Goal: Transaction & Acquisition: Purchase product/service

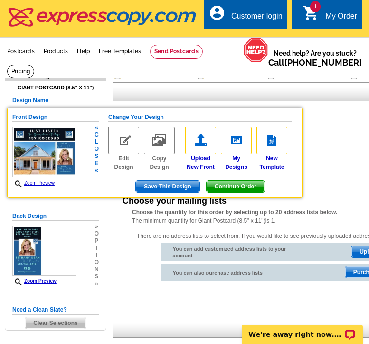
click at [230, 192] on span "Continue Order" at bounding box center [236, 186] width 58 height 11
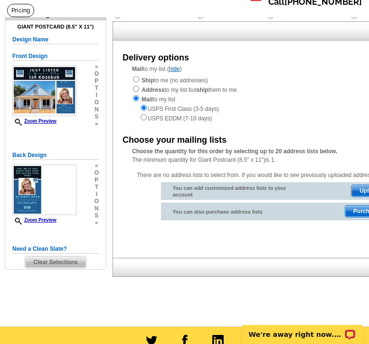
scroll to position [62, 0]
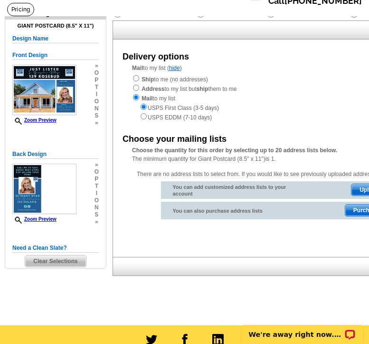
click at [357, 195] on span "Upload List" at bounding box center [375, 189] width 47 height 11
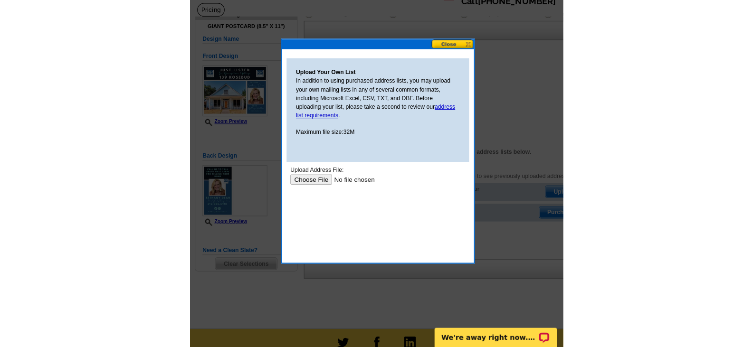
scroll to position [0, 0]
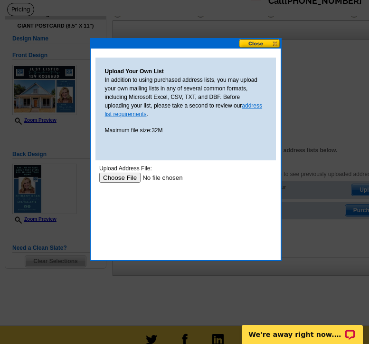
click at [120, 112] on link "address list requirements" at bounding box center [184, 109] width 158 height 15
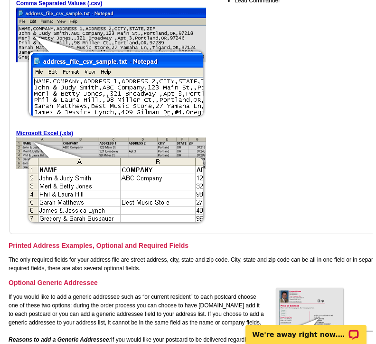
scroll to position [290, 0]
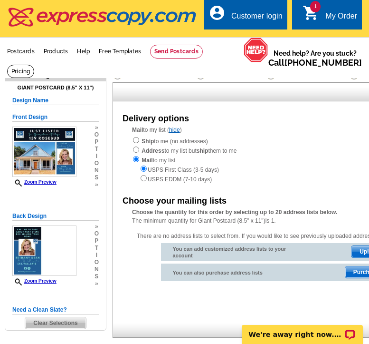
click at [362, 257] on span "Upload List" at bounding box center [375, 251] width 47 height 11
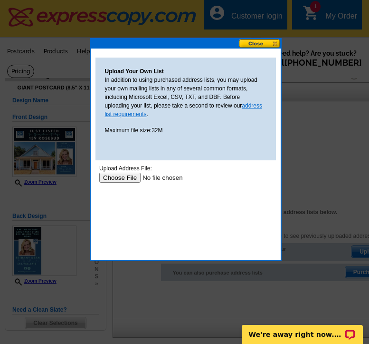
click at [120, 114] on link "address list requirements" at bounding box center [184, 109] width 158 height 15
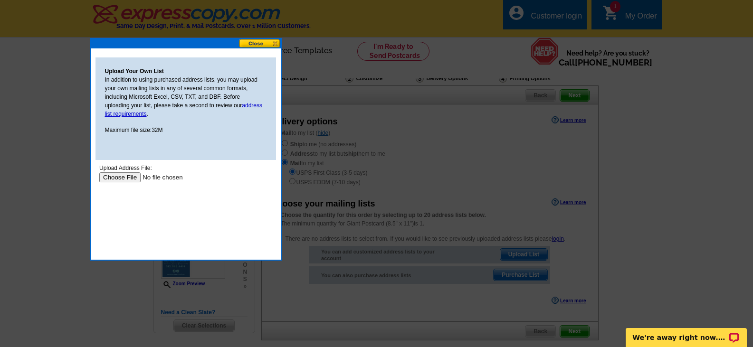
click at [105, 177] on input "file" at bounding box center [159, 177] width 120 height 10
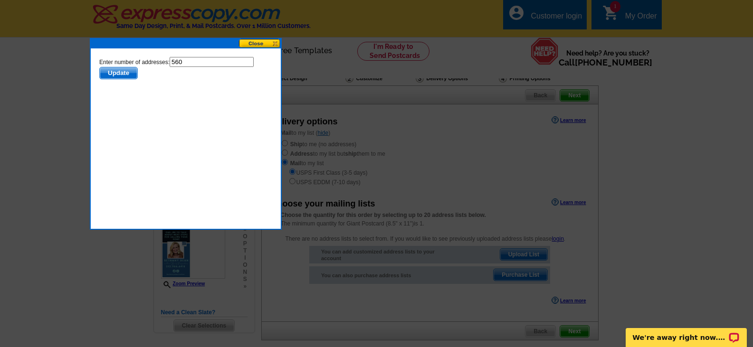
click at [116, 72] on span "Update" at bounding box center [118, 72] width 38 height 11
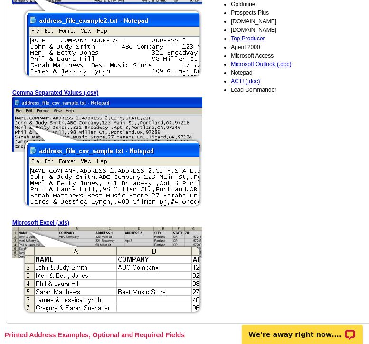
scroll to position [211, 0]
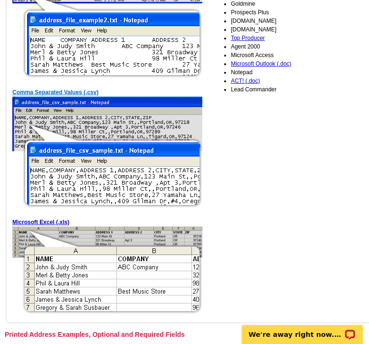
click at [52, 95] on link "Comma Separated Values (.csv)" at bounding box center [55, 92] width 86 height 7
click at [54, 225] on link "Microsoft Excel (.xls)" at bounding box center [40, 222] width 57 height 7
click at [131, 278] on img at bounding box center [107, 271] width 190 height 90
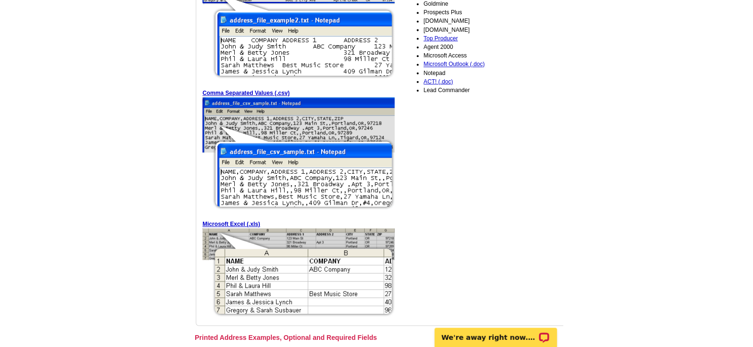
scroll to position [201, 0]
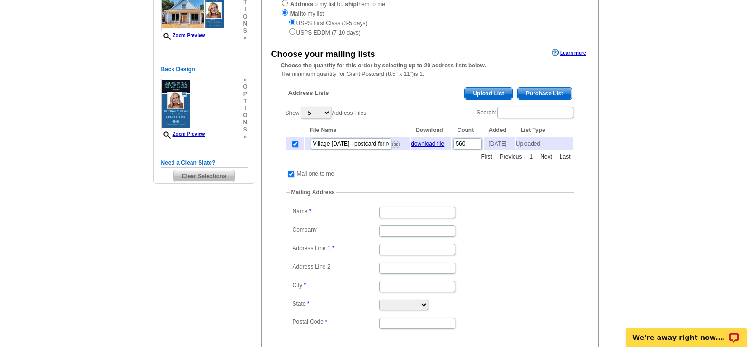
scroll to position [151, 0]
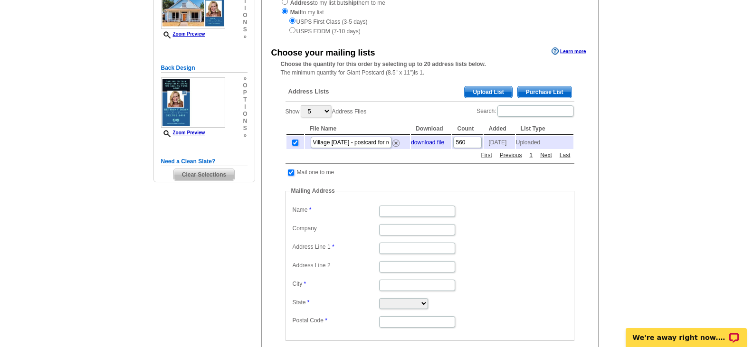
click at [290, 176] on input "checkbox" at bounding box center [291, 173] width 6 height 6
checkbox input "false"
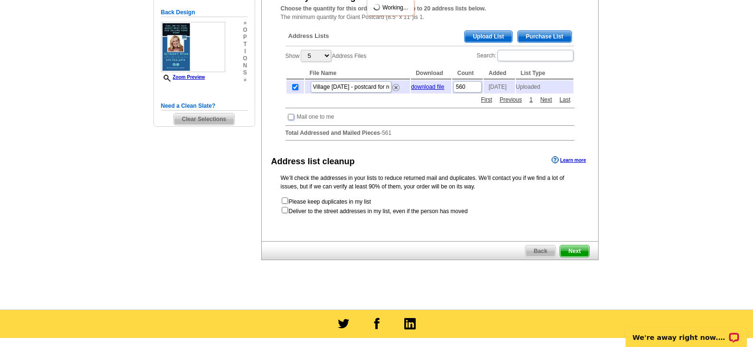
scroll to position [215, 0]
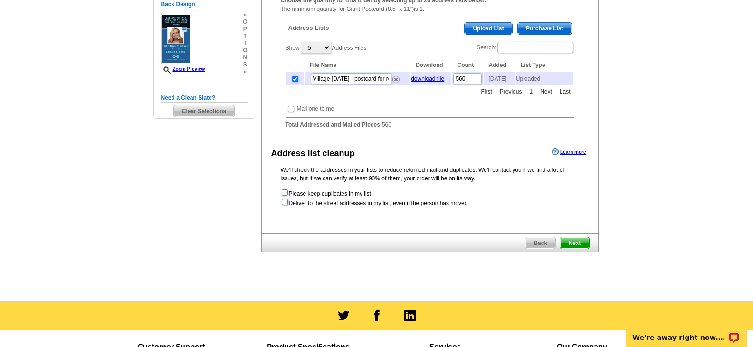
click at [284, 205] on input "checkbox" at bounding box center [285, 202] width 6 height 6
checkbox input "true"
radio input "true"
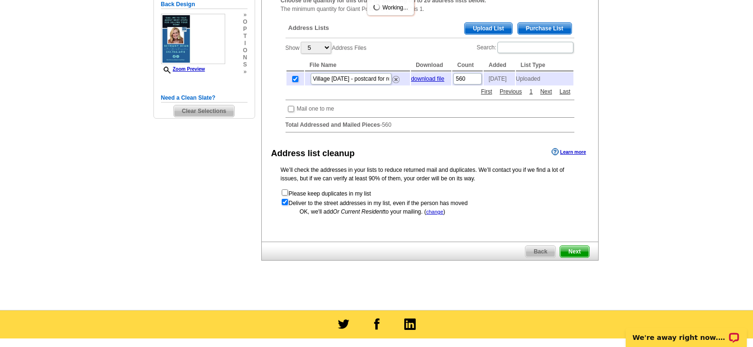
scroll to position [0, 0]
click at [573, 253] on span "Next" at bounding box center [574, 251] width 29 height 11
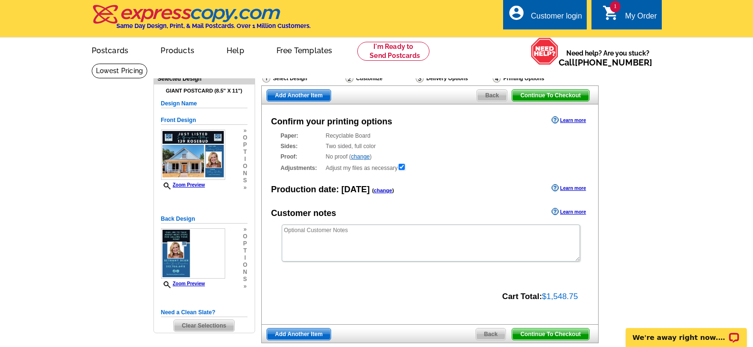
click at [631, 18] on div "My Order" at bounding box center [641, 18] width 32 height 13
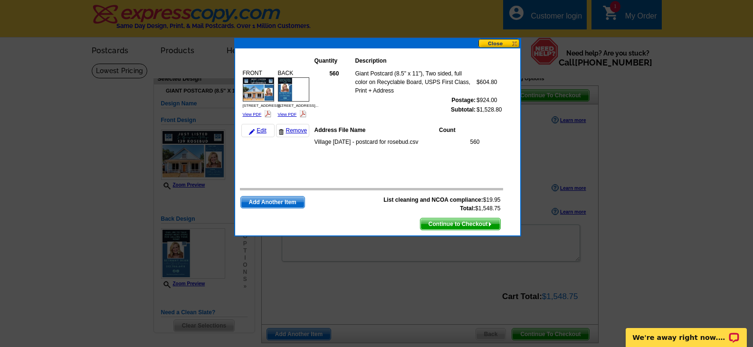
click at [487, 42] on button at bounding box center [499, 43] width 42 height 9
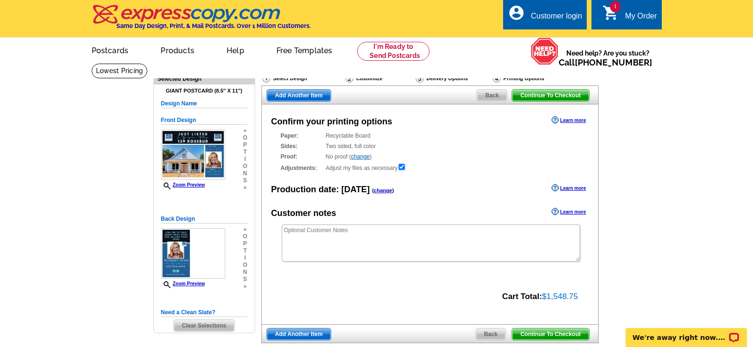
click at [640, 14] on div "My Order" at bounding box center [641, 18] width 32 height 13
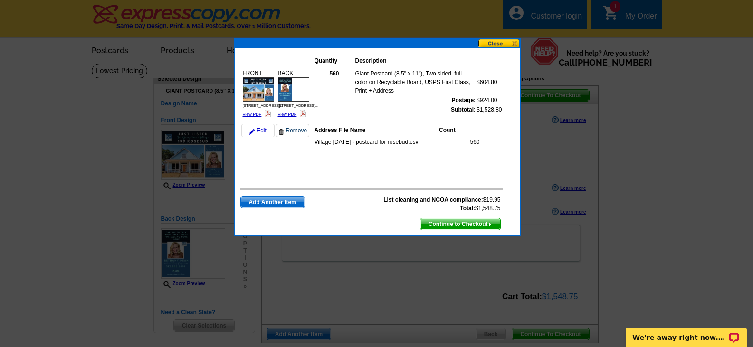
click at [297, 130] on link "Remove" at bounding box center [292, 130] width 33 height 13
